Goal: Information Seeking & Learning: Find specific fact

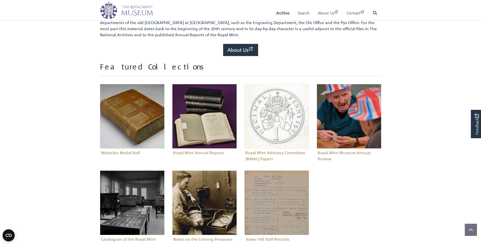
scroll to position [127, 0]
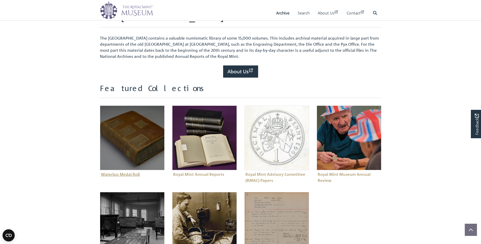
click at [123, 142] on img "Sub-collection" at bounding box center [132, 138] width 65 height 65
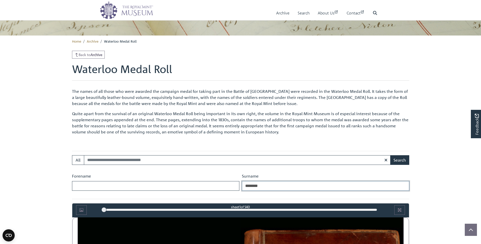
type input "********"
click at [390, 155] on button "Search" at bounding box center [399, 160] width 19 height 10
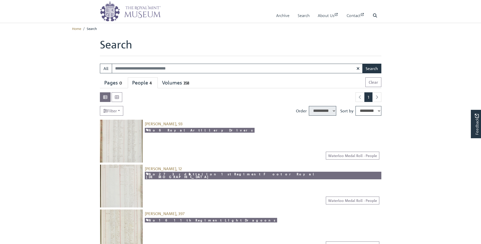
select select "****"
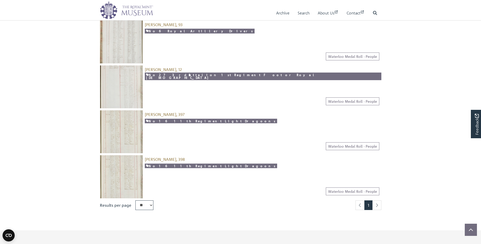
scroll to position [101, 0]
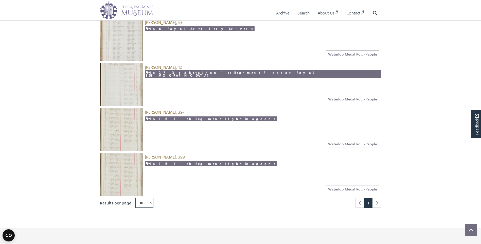
click at [128, 123] on img at bounding box center [121, 129] width 43 height 43
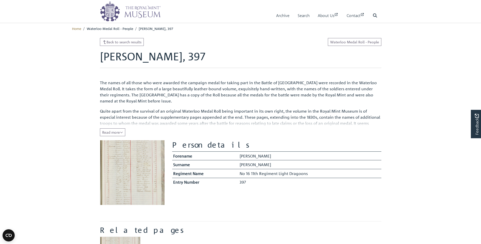
click at [145, 173] on img at bounding box center [132, 172] width 65 height 65
click at [120, 134] on span "Read more" at bounding box center [112, 132] width 21 height 5
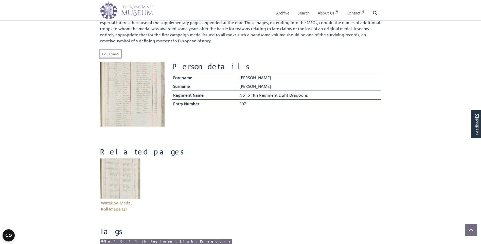
scroll to position [101, 0]
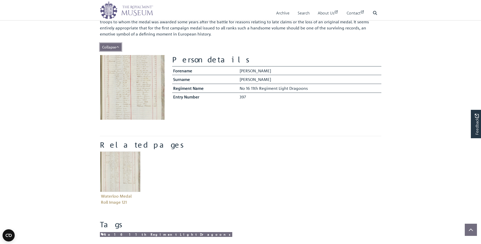
click at [117, 47] on icon "Show less of the content" at bounding box center [117, 47] width 3 height 4
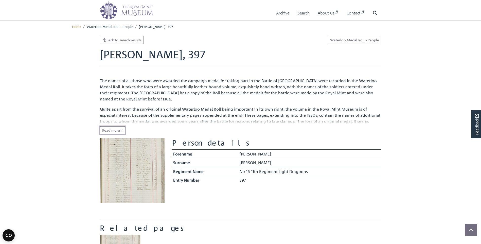
scroll to position [0, 0]
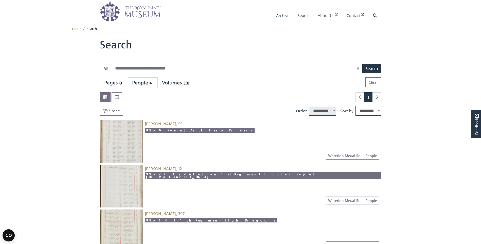
select select "****"
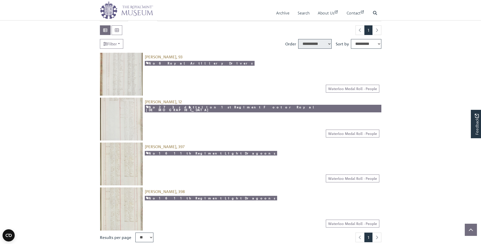
scroll to position [76, 0]
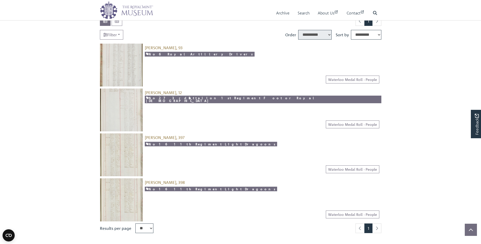
click at [131, 193] on img at bounding box center [121, 199] width 43 height 43
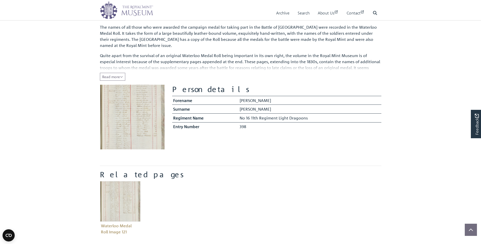
scroll to position [51, 0]
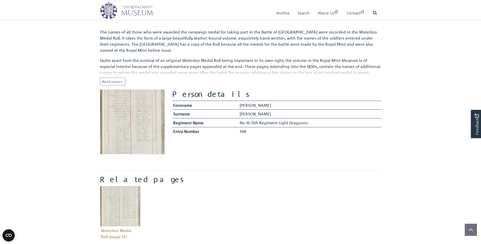
click at [134, 117] on img at bounding box center [132, 122] width 65 height 65
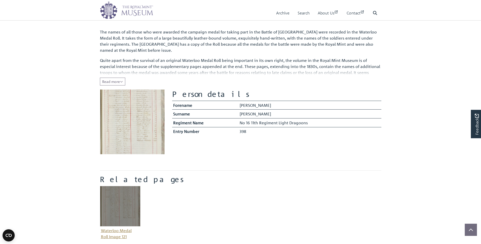
click at [123, 197] on img "Item related to this entity" at bounding box center [120, 206] width 41 height 41
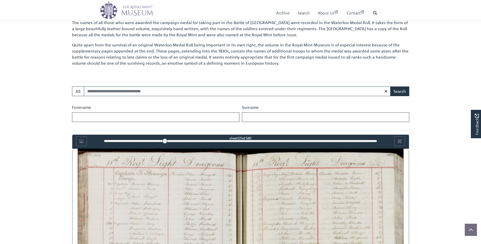
scroll to position [322, 0]
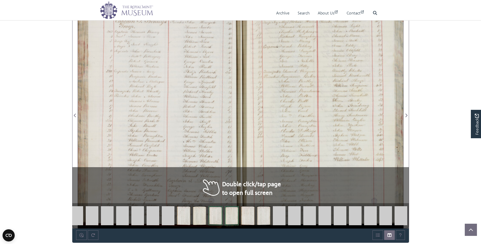
click at [178, 102] on div at bounding box center [159, 112] width 163 height 232
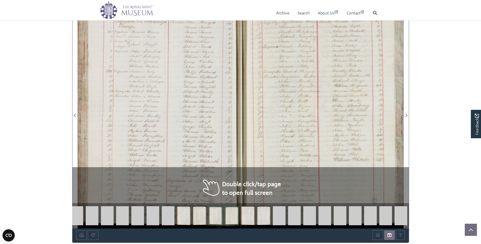
click at [178, 102] on div at bounding box center [159, 112] width 163 height 232
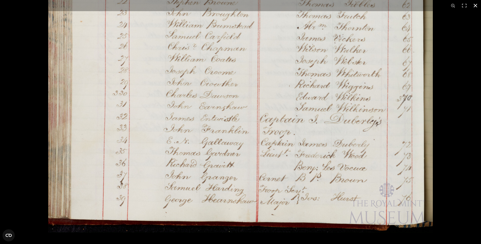
click at [455, 106] on div at bounding box center [240, 122] width 481 height 244
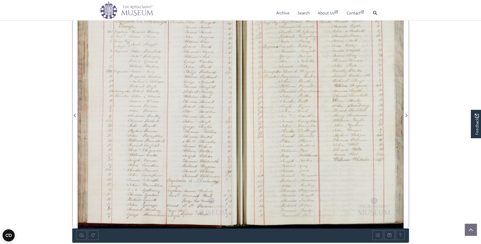
click at [351, 130] on div at bounding box center [322, 112] width 163 height 232
